Goal: Transaction & Acquisition: Purchase product/service

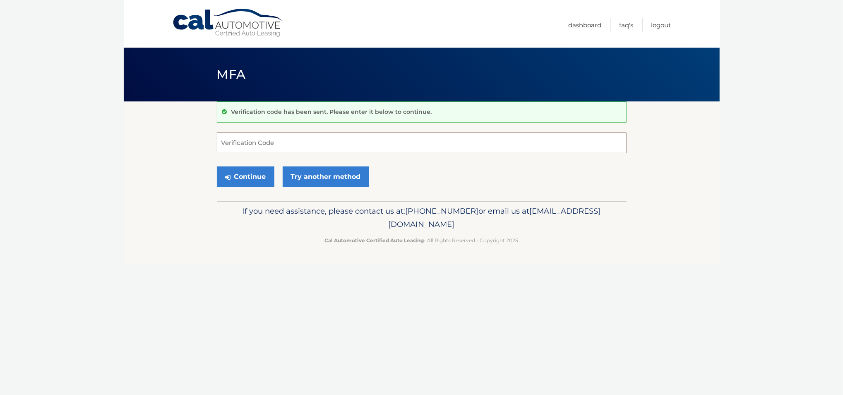
click at [269, 143] on input "Verification Code" at bounding box center [421, 142] width 409 height 21
type input "623779"
click at [217, 166] on button "Continue" at bounding box center [245, 176] width 57 height 21
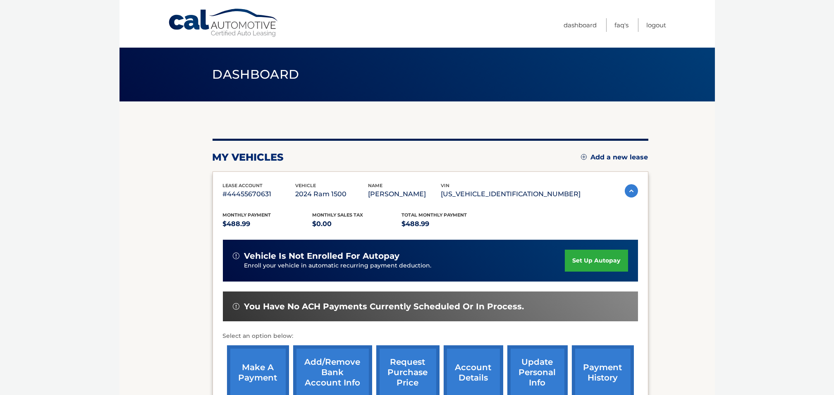
scroll to position [105, 0]
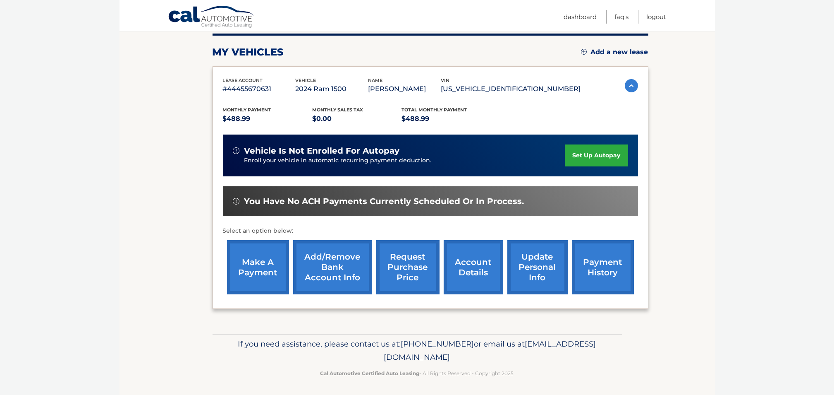
click at [261, 256] on link "make a payment" at bounding box center [258, 267] width 62 height 54
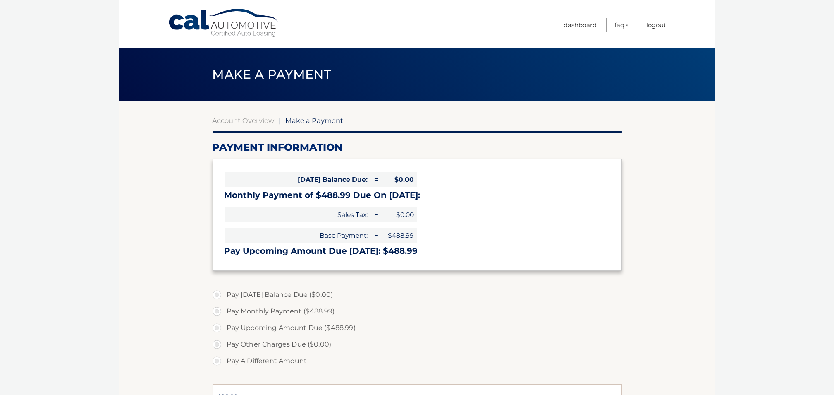
select select "NGUwNTQyM2MtZjA5My00YWY5LTgzZWMtMzYwOWMxMzYwYjUx"
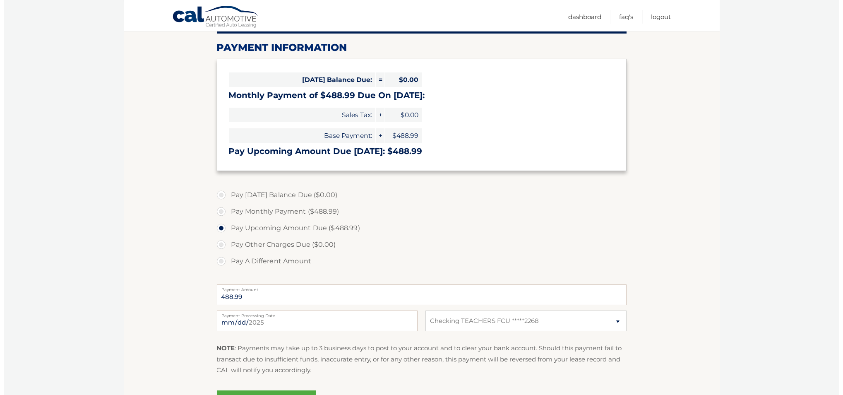
scroll to position [165, 0]
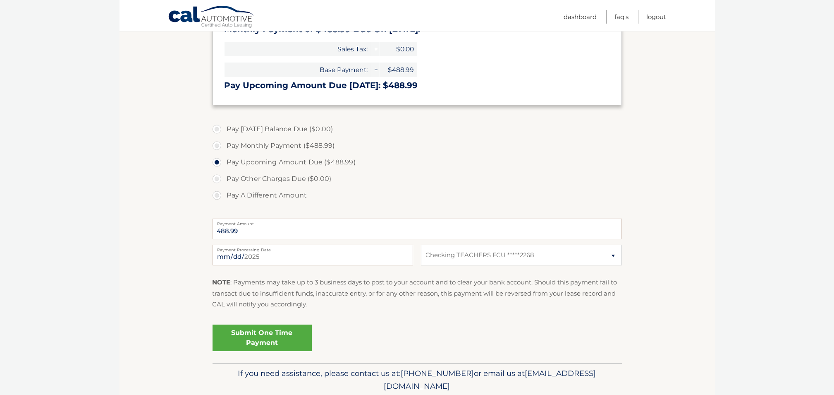
click at [283, 339] on link "Submit One Time Payment" at bounding box center [262, 337] width 99 height 26
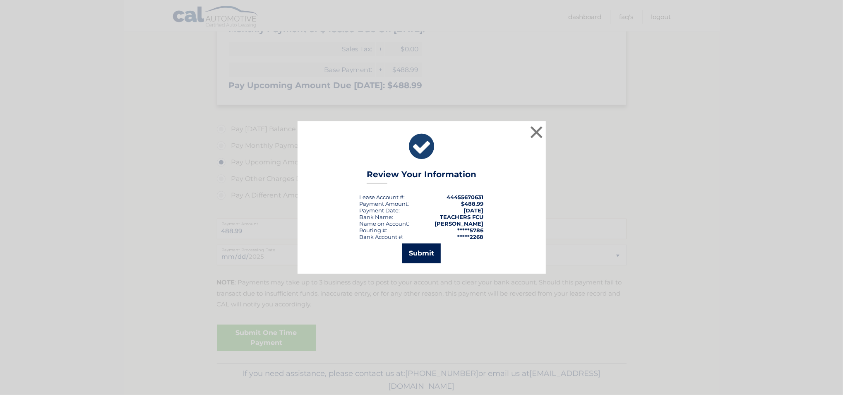
click at [429, 254] on button "Submit" at bounding box center [421, 253] width 38 height 20
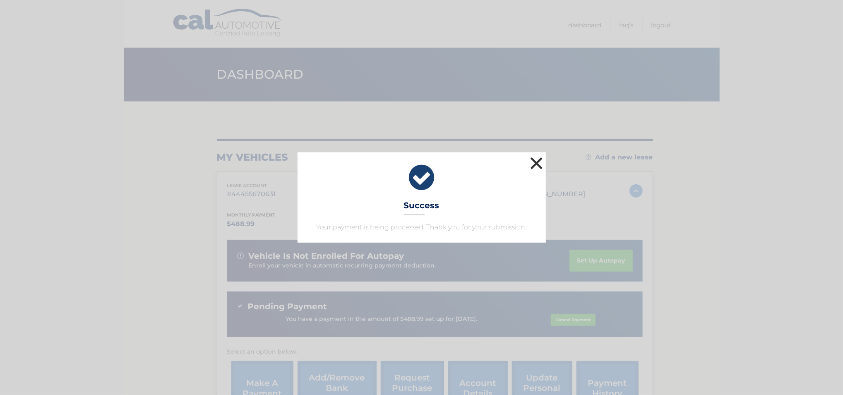
click at [537, 163] on button "×" at bounding box center [536, 163] width 17 height 17
